Goal: Task Accomplishment & Management: Manage account settings

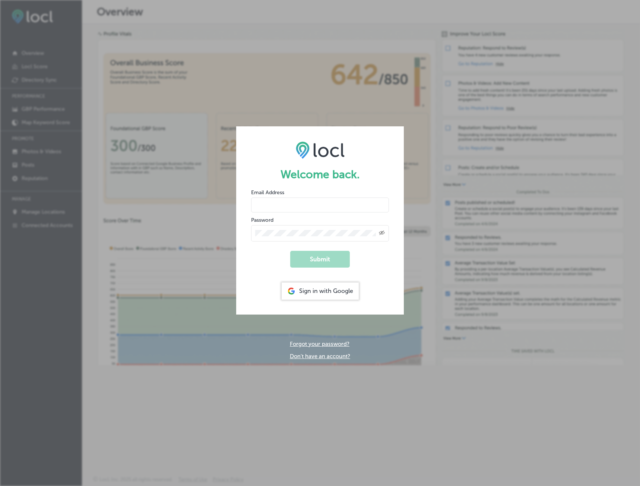
click at [328, 205] on input "email" at bounding box center [320, 204] width 138 height 15
click at [329, 290] on div "Sign in with Google" at bounding box center [320, 290] width 77 height 17
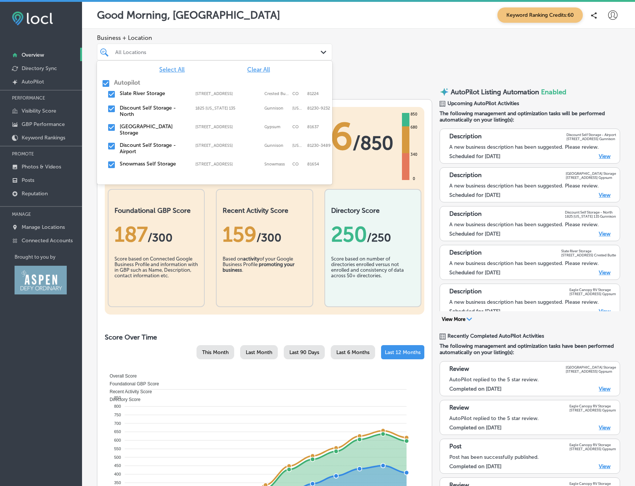
click at [263, 44] on div "All Locations Path Created with Sketch." at bounding box center [214, 52] width 235 height 17
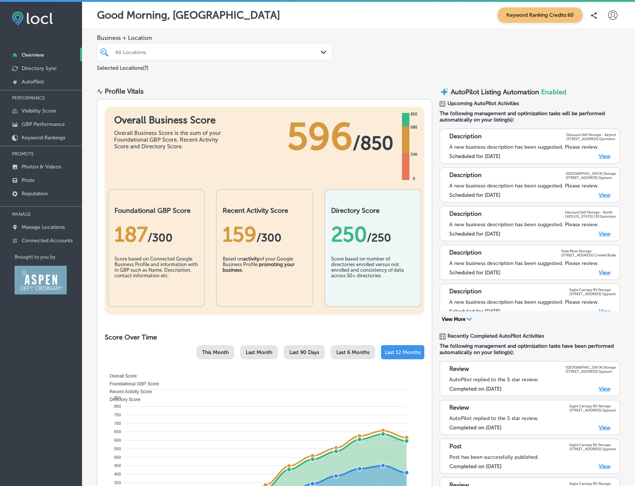
click at [365, 44] on div "Business + Location All Locations Path Created with Sketch. Selected Locations …" at bounding box center [358, 53] width 553 height 49
click at [123, 70] on p "Selected Locations ( 7 )" at bounding box center [122, 66] width 51 height 9
click at [241, 56] on div at bounding box center [204, 52] width 180 height 10
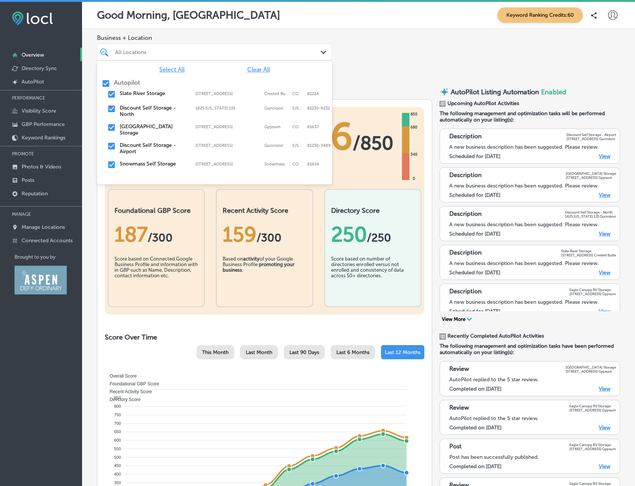
click at [256, 68] on span "Clear All" at bounding box center [258, 69] width 23 height 7
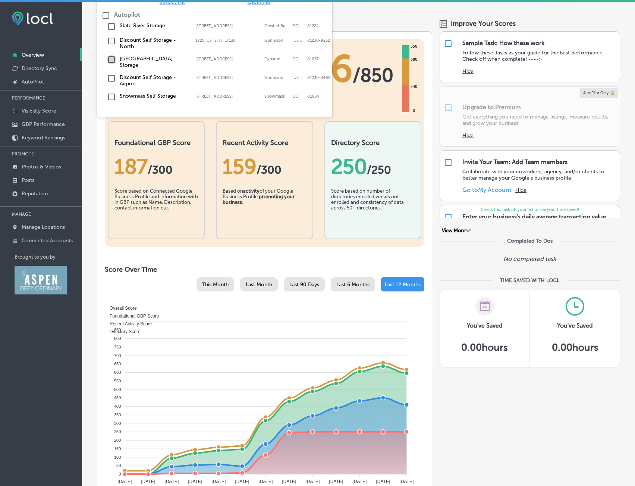
click at [113, 63] on input "checkbox" at bounding box center [111, 59] width 9 height 9
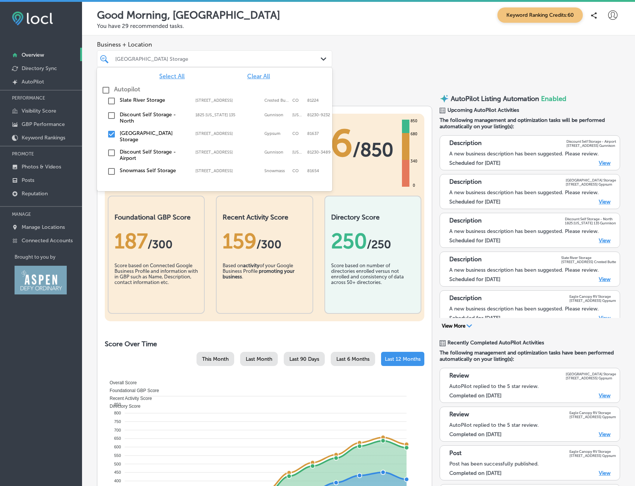
click at [355, 51] on div "Business + Location option [STREET_ADDRESS]. option 1825 [US_STATE] 135 focused…" at bounding box center [358, 59] width 553 height 49
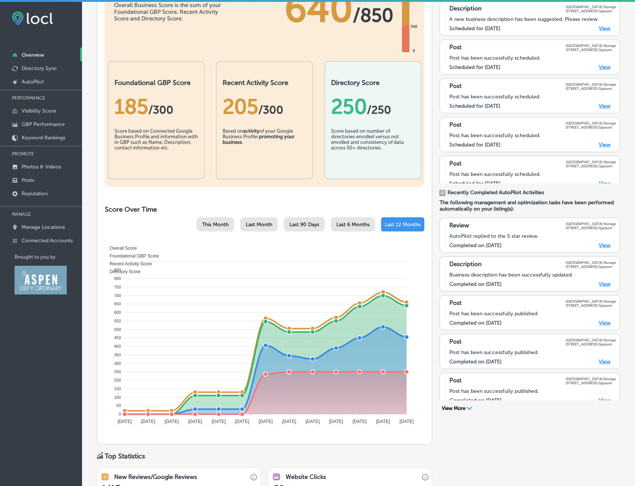
scroll to position [112, 0]
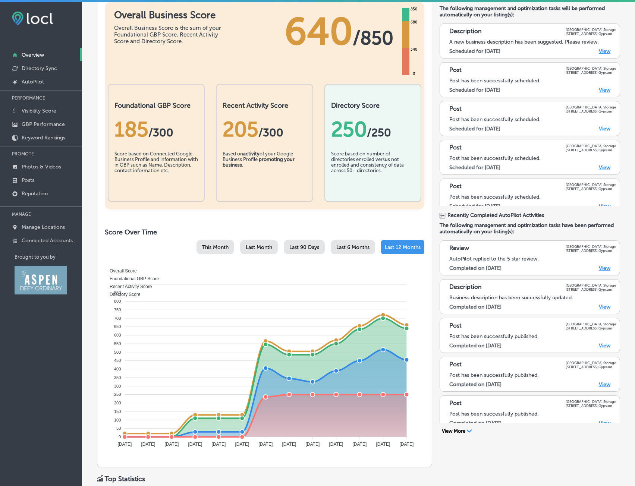
click at [163, 106] on h2 "Foundational GBP Score" at bounding box center [155, 105] width 83 height 8
click at [147, 154] on div "Score based on Connected Google Business Profile and information with in GBP su…" at bounding box center [155, 169] width 83 height 37
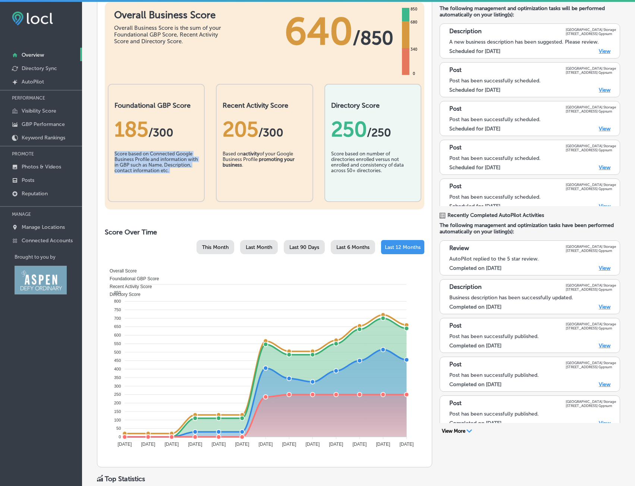
click at [147, 154] on div "Score based on Connected Google Business Profile and information with in GBP su…" at bounding box center [155, 169] width 83 height 37
click at [48, 66] on p "Directory Sync" at bounding box center [39, 68] width 35 height 6
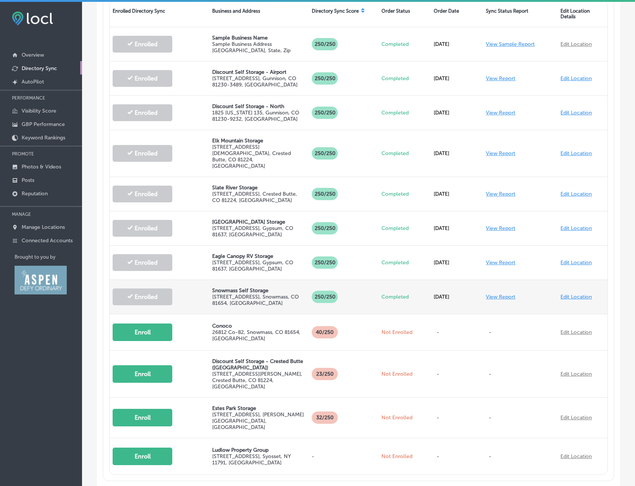
scroll to position [261, 0]
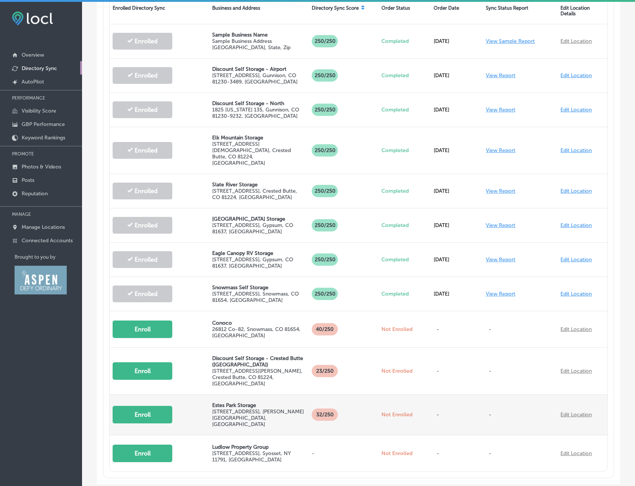
click at [136, 406] on button "Enroll" at bounding box center [143, 415] width 60 height 18
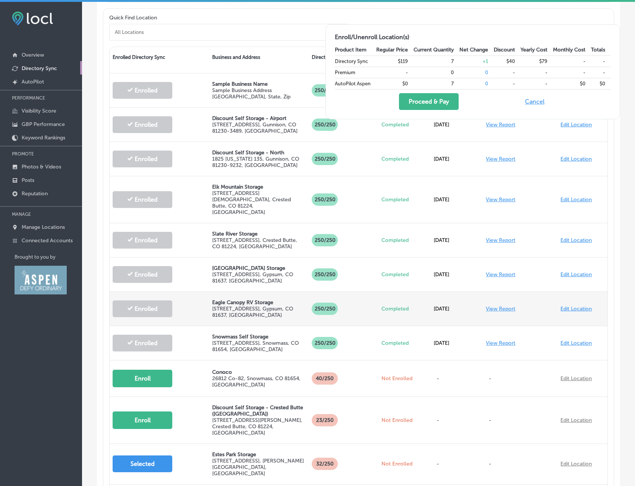
scroll to position [149, 0]
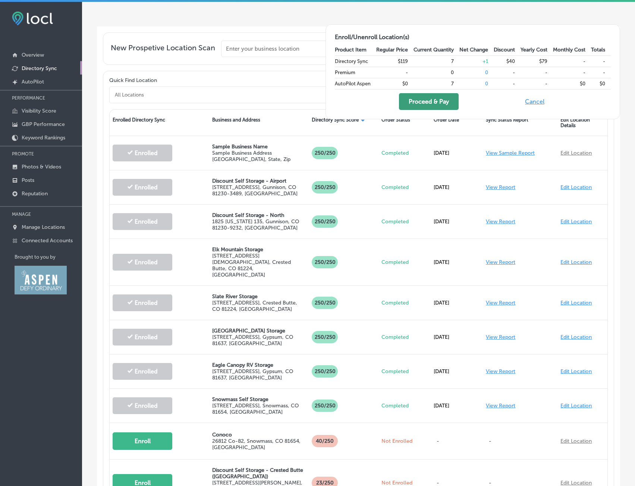
click at [431, 103] on button "Proceed & Pay" at bounding box center [429, 101] width 60 height 17
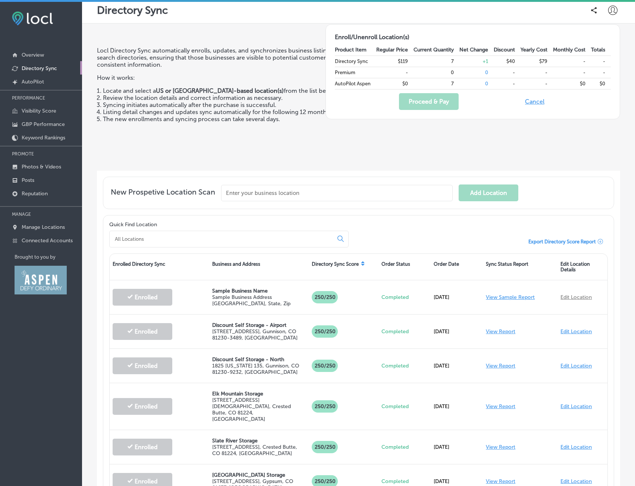
scroll to position [0, 0]
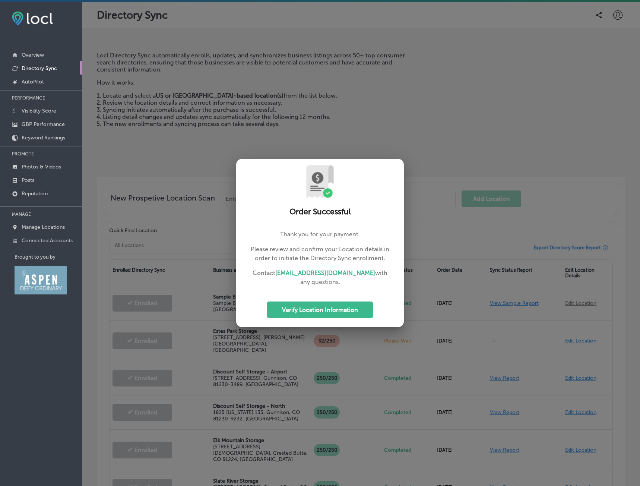
click at [292, 255] on p "Please review and confirm your Location details in order to initiate the Direct…" at bounding box center [320, 254] width 144 height 18
click at [293, 256] on p "Please review and confirm your Location details in order to initiate the Direct…" at bounding box center [320, 254] width 144 height 18
click at [296, 253] on p "Please review and confirm your Location details in order to initiate the Direct…" at bounding box center [320, 254] width 144 height 18
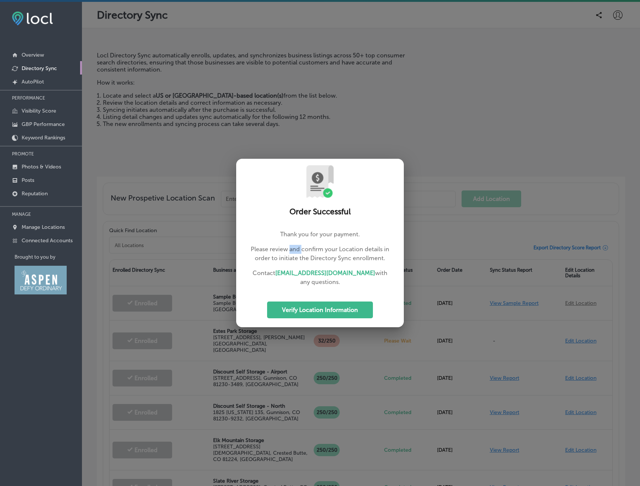
click at [296, 253] on p "Please review and confirm your Location details in order to initiate the Direct…" at bounding box center [320, 254] width 144 height 18
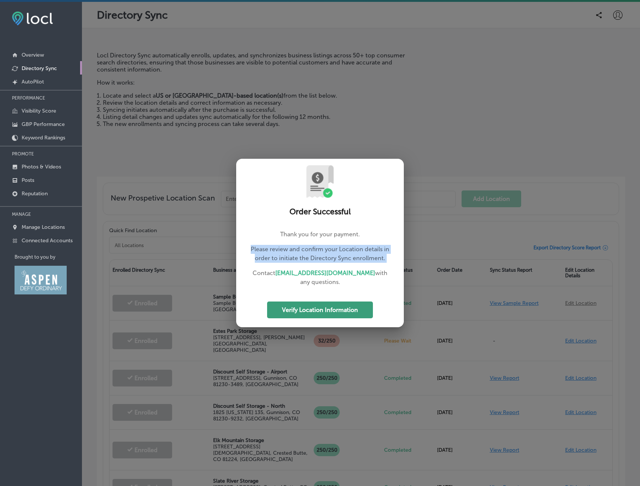
click at [339, 309] on button "Verify Location Information" at bounding box center [320, 309] width 106 height 17
select select "US"
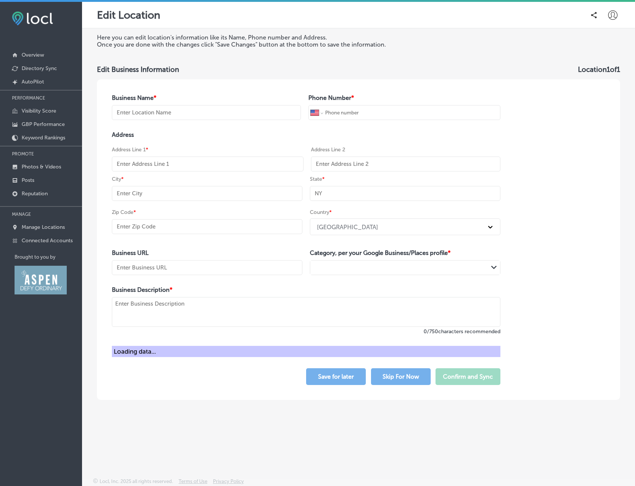
type input "Estes Park Storage"
type input "[PHONE_NUMBER]"
type input "[STREET_ADDRESS]"
type input "[PERSON_NAME][GEOGRAPHIC_DATA]"
type input "CO"
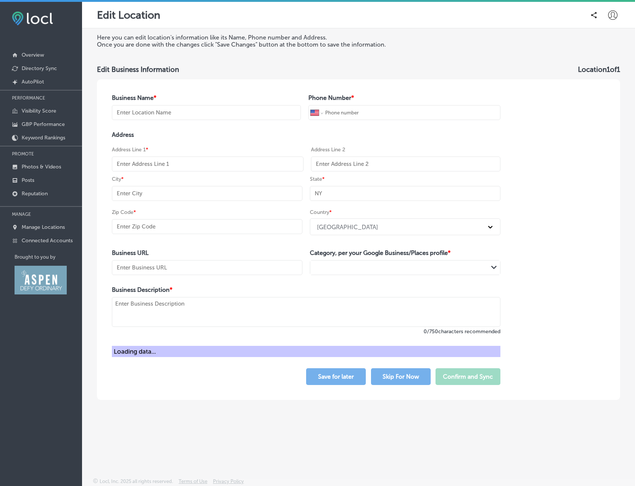
type input "80517"
type input "[URL][DOMAIN_NAME]"
type textarea "Our facility is just minutes from Downtown and [GEOGRAPHIC_DATA], offering 24/7…"
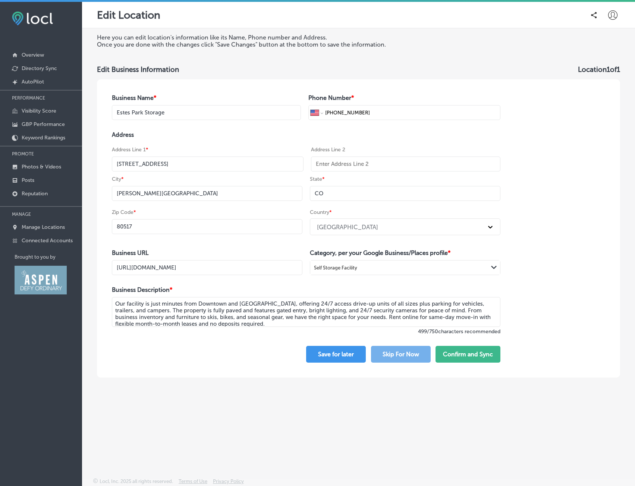
click at [171, 162] on input "[STREET_ADDRESS]" at bounding box center [208, 163] width 192 height 15
type input "[STREET_ADDRESS]"
click at [174, 192] on input "[PERSON_NAME][GEOGRAPHIC_DATA]" at bounding box center [207, 193] width 190 height 15
click at [154, 225] on input "80517" at bounding box center [207, 226] width 190 height 15
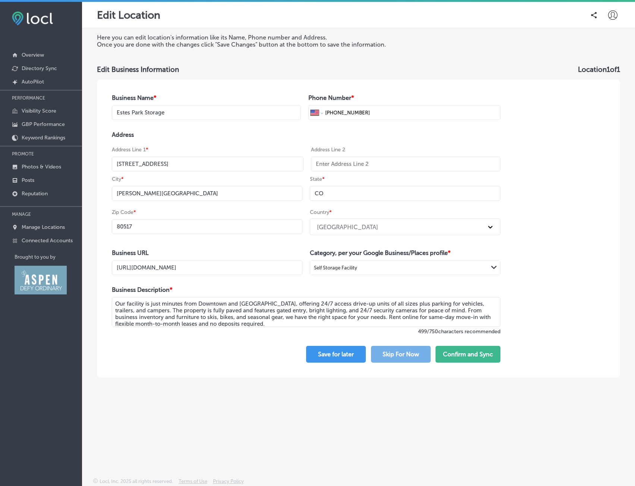
click at [305, 319] on textarea "Our facility is just minutes from Downtown and [GEOGRAPHIC_DATA], offering 24/7…" at bounding box center [306, 312] width 388 height 30
click at [361, 317] on textarea "Our facility is just minutes from Downtown and [GEOGRAPHIC_DATA], offering 24/7…" at bounding box center [306, 312] width 388 height 30
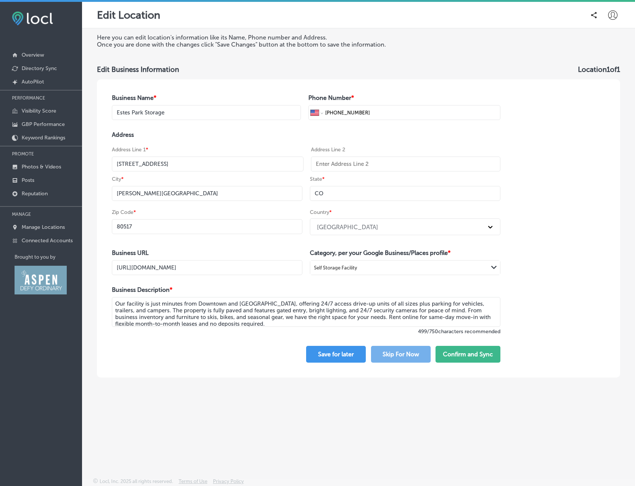
click at [361, 317] on textarea "Our facility is just minutes from Downtown and [GEOGRAPHIC_DATA], offering 24/7…" at bounding box center [306, 312] width 388 height 30
click at [510, 306] on div "Business Name * [PERSON_NAME][GEOGRAPHIC_DATA] Storage Phone Number * Internati…" at bounding box center [306, 228] width 418 height 298
click at [250, 309] on textarea "Our facility is just minutes from Downtown and [GEOGRAPHIC_DATA], offering 24/7…" at bounding box center [306, 312] width 388 height 30
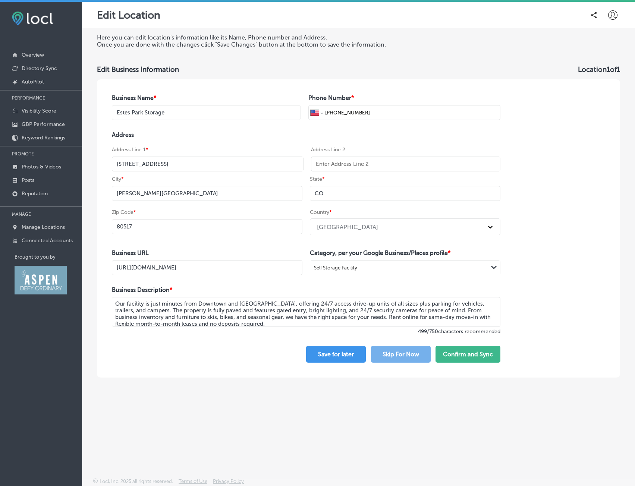
click at [305, 314] on textarea "Our facility is just minutes from Downtown and [GEOGRAPHIC_DATA], offering 24/7…" at bounding box center [306, 312] width 388 height 30
click at [376, 316] on textarea "Our facility is just minutes from Downtown and [GEOGRAPHIC_DATA], offering 24/7…" at bounding box center [306, 312] width 388 height 30
click at [244, 320] on textarea "Our facility is just minutes from Downtown and [GEOGRAPHIC_DATA], offering 24/7…" at bounding box center [306, 312] width 388 height 30
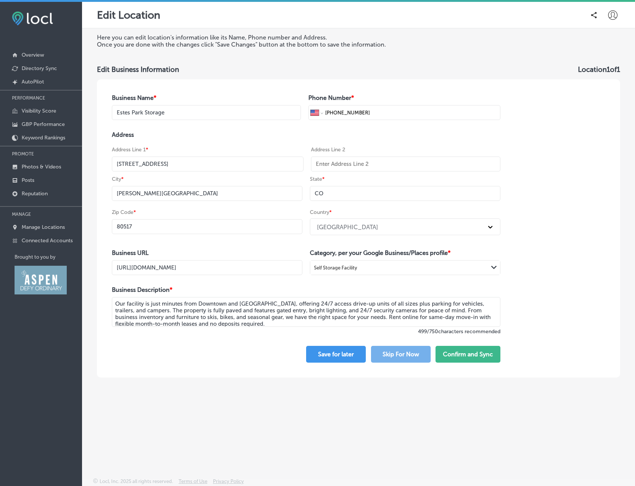
click at [244, 320] on textarea "Our facility is just minutes from Downtown and [GEOGRAPHIC_DATA], offering 24/7…" at bounding box center [306, 312] width 388 height 30
click at [405, 306] on textarea "Our facility is just minutes from Downtown and [GEOGRAPHIC_DATA], offering 24/7…" at bounding box center [306, 312] width 388 height 30
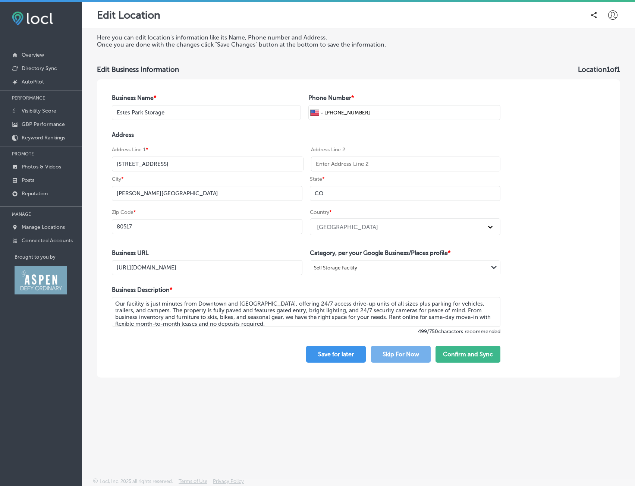
click at [212, 313] on textarea "Our facility is just minutes from Downtown and [GEOGRAPHIC_DATA], offering 24/7…" at bounding box center [306, 312] width 388 height 30
click at [208, 318] on textarea "Our facility is just minutes from Downtown and [GEOGRAPHIC_DATA], offering 24/7…" at bounding box center [306, 312] width 388 height 30
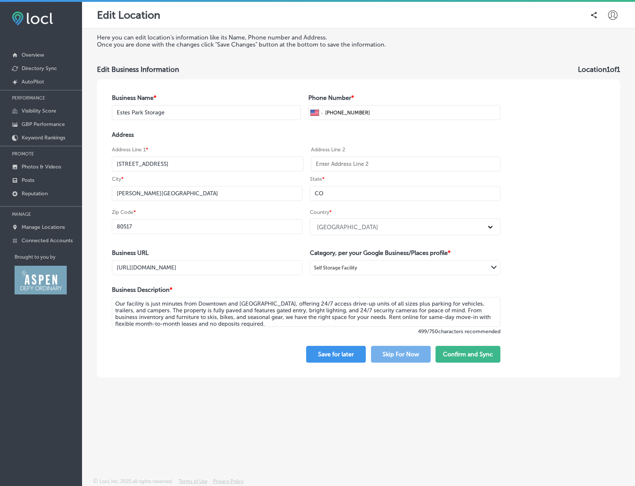
click at [208, 318] on textarea "Our facility is just minutes from Downtown and [GEOGRAPHIC_DATA], offering 24/7…" at bounding box center [306, 312] width 388 height 30
click at [456, 354] on button "Confirm and Sync" at bounding box center [467, 354] width 65 height 17
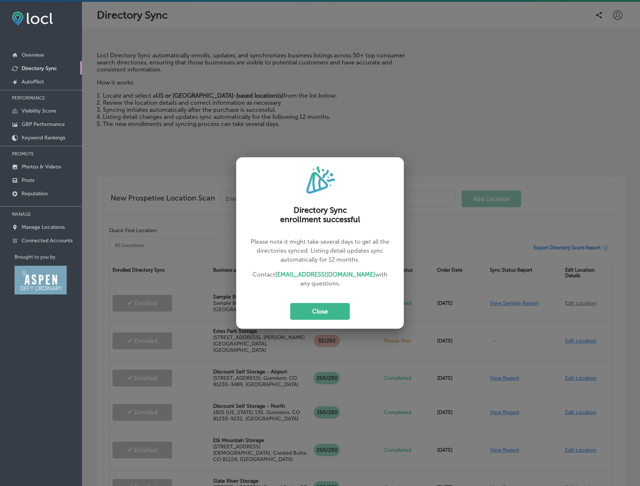
click at [345, 256] on p "Please note it might take several days to get all the directories synced. Listi…" at bounding box center [320, 250] width 144 height 27
click at [346, 255] on p "Please note it might take several days to get all the directories synced. Listi…" at bounding box center [320, 250] width 144 height 27
click at [335, 258] on p "Please note it might take several days to get all the directories synced. Listi…" at bounding box center [320, 250] width 144 height 27
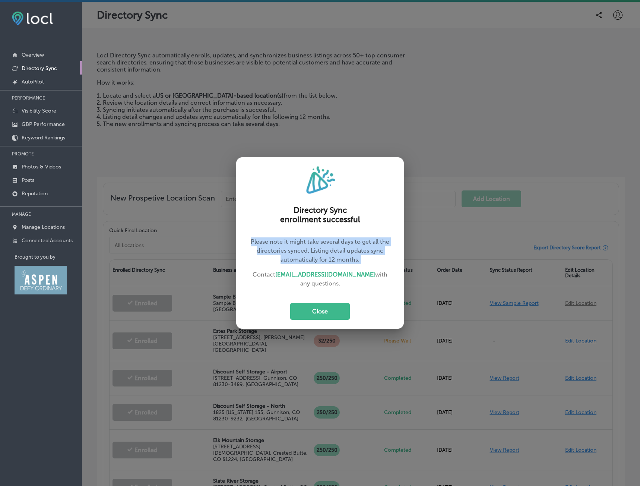
click at [335, 258] on p "Please note it might take several days to get all the directories synced. Listi…" at bounding box center [320, 250] width 144 height 27
click at [322, 314] on button "Close" at bounding box center [320, 311] width 60 height 17
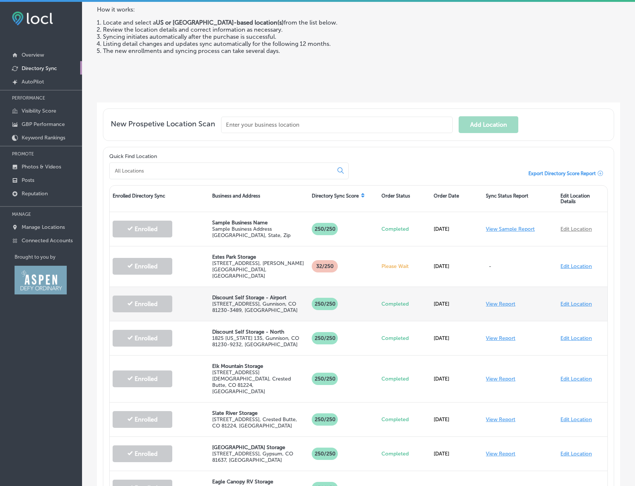
scroll to position [75, 0]
